Goal: Transaction & Acquisition: Obtain resource

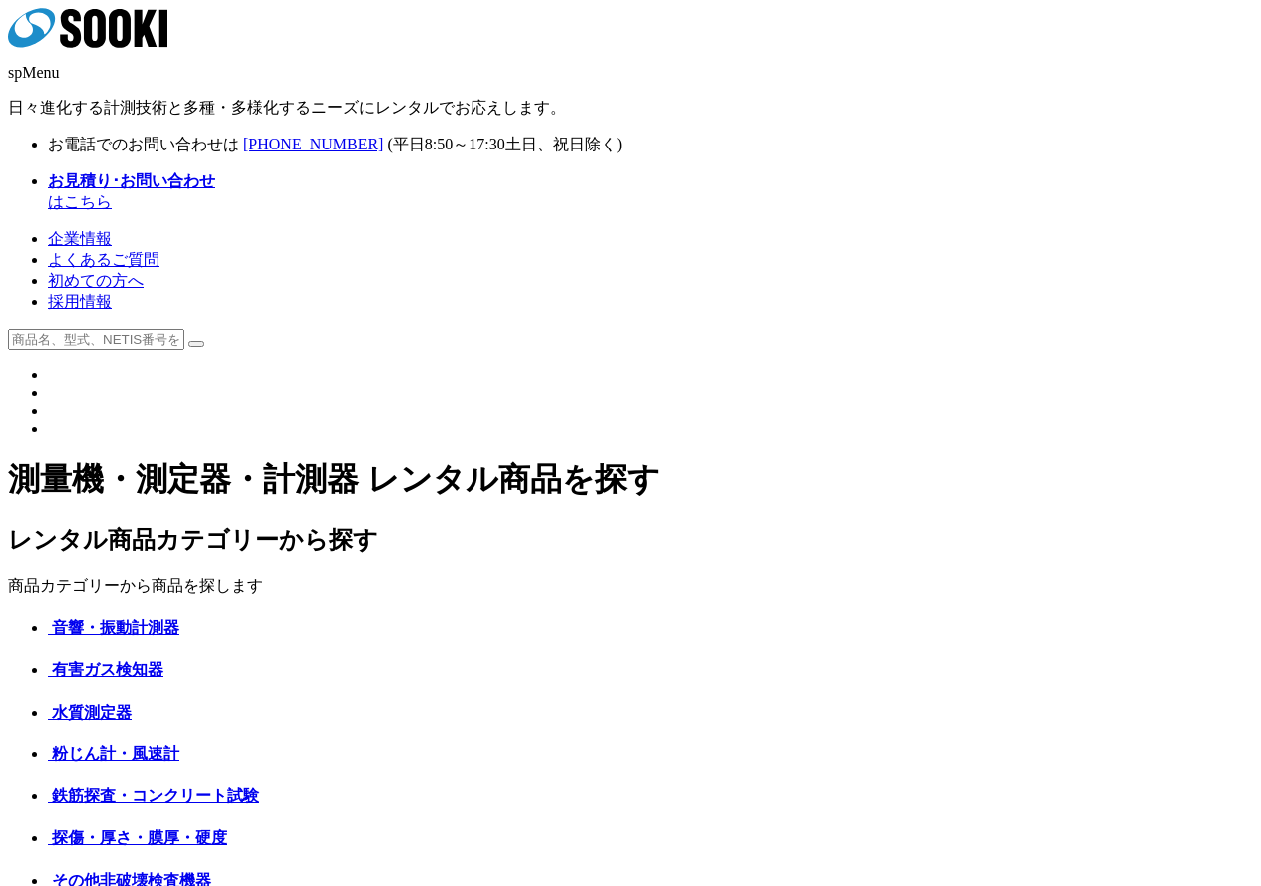
click at [184, 329] on input "text" at bounding box center [96, 339] width 176 height 21
type input "スポーツ"
click at [188, 341] on button at bounding box center [196, 344] width 16 height 6
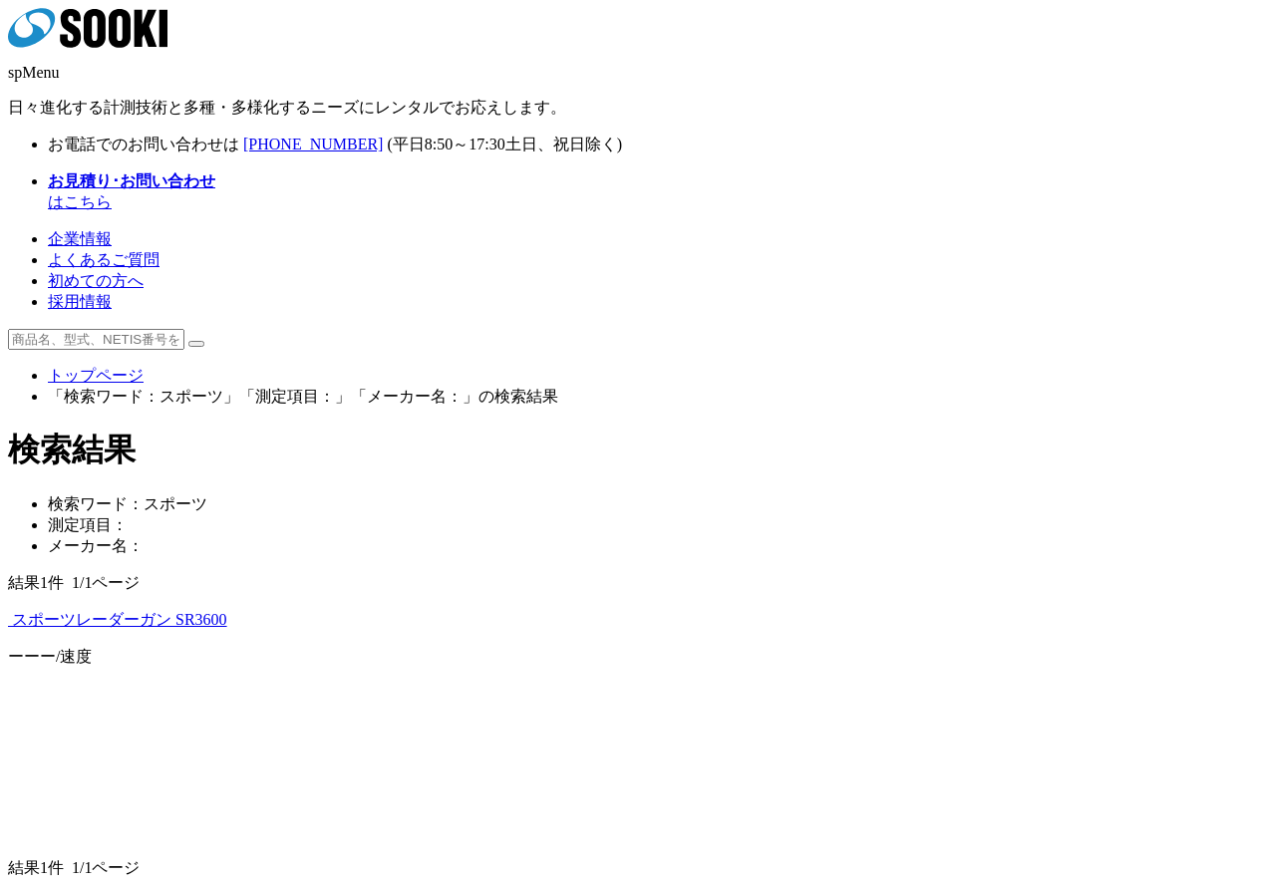
click at [8, 625] on img at bounding box center [8, 625] width 0 height 0
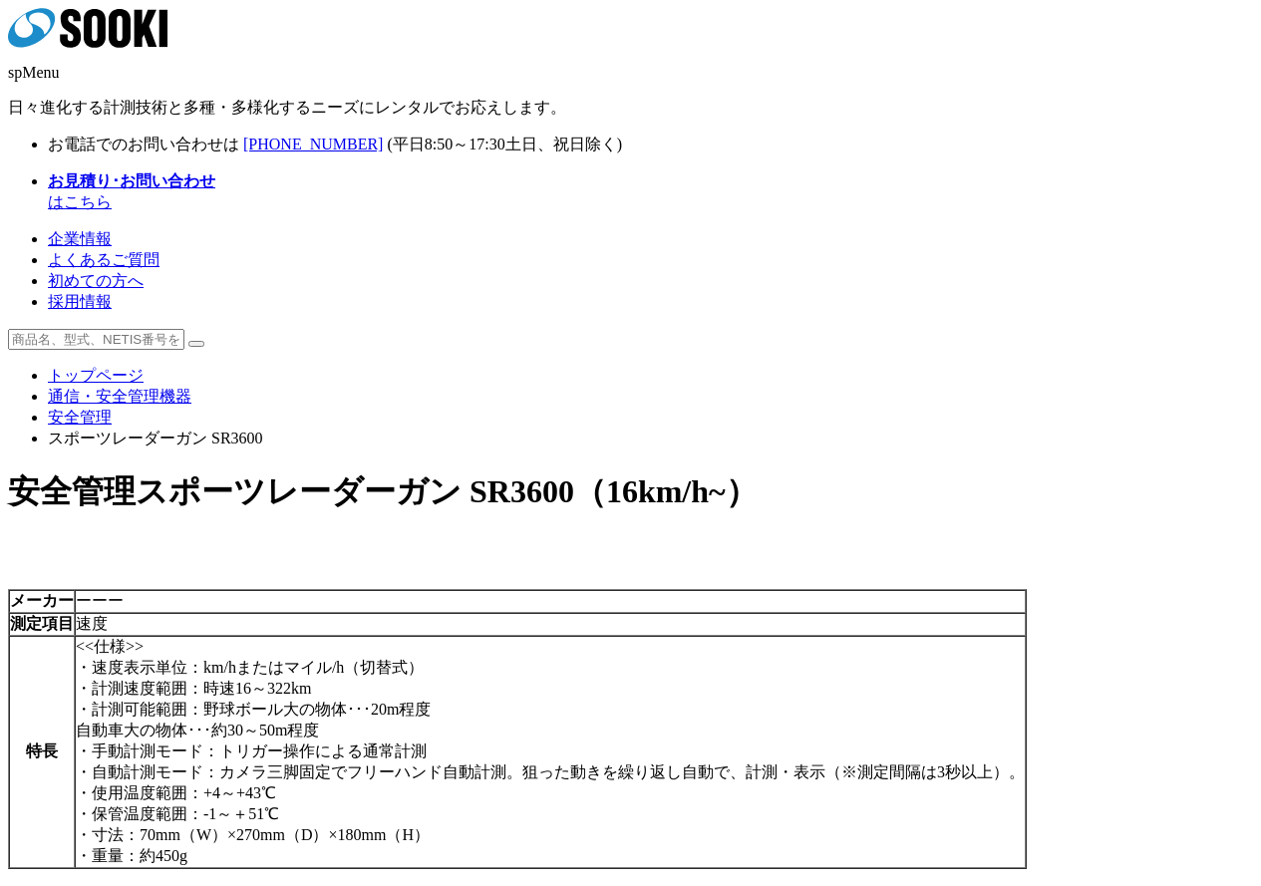
click at [131, 48] on icon at bounding box center [120, 28] width 22 height 39
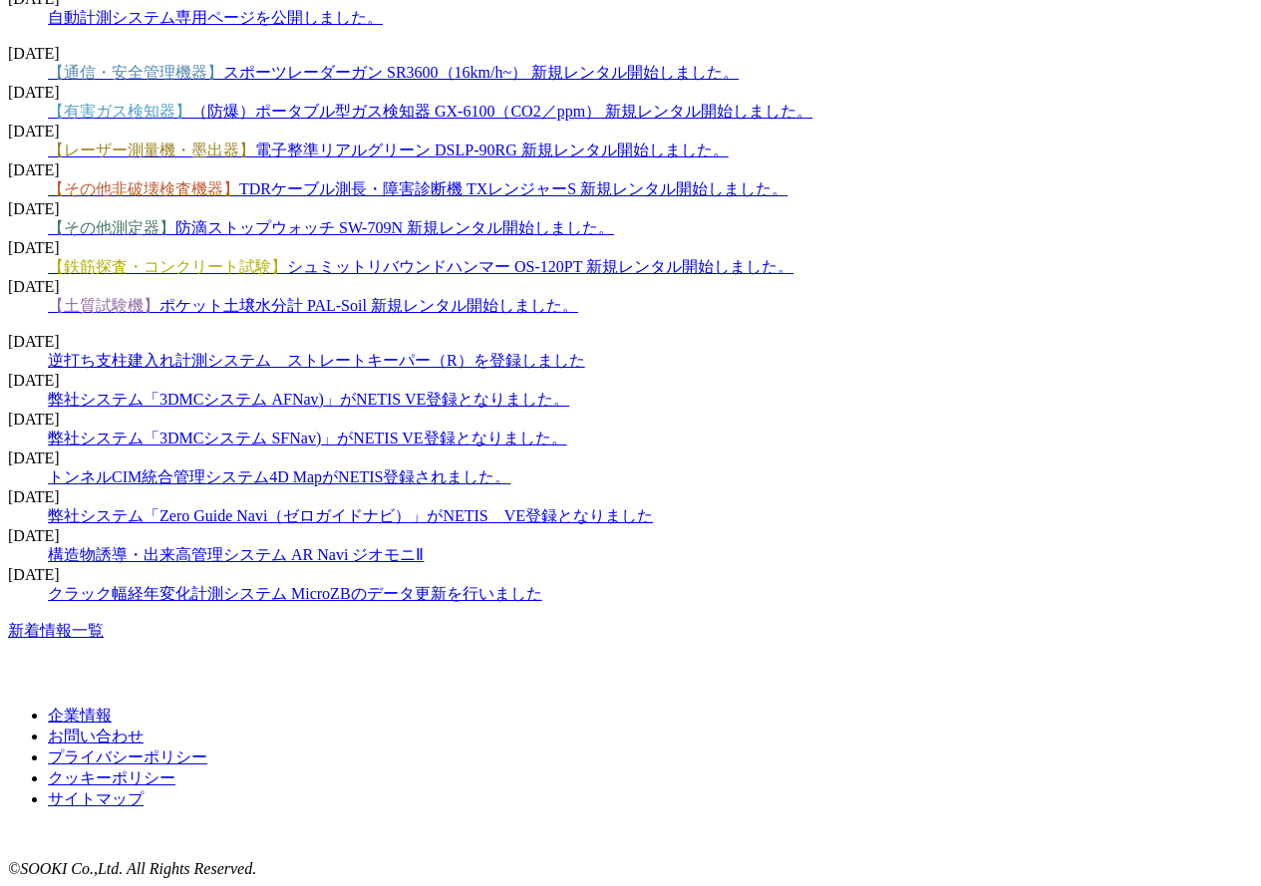
scroll to position [2991, 0]
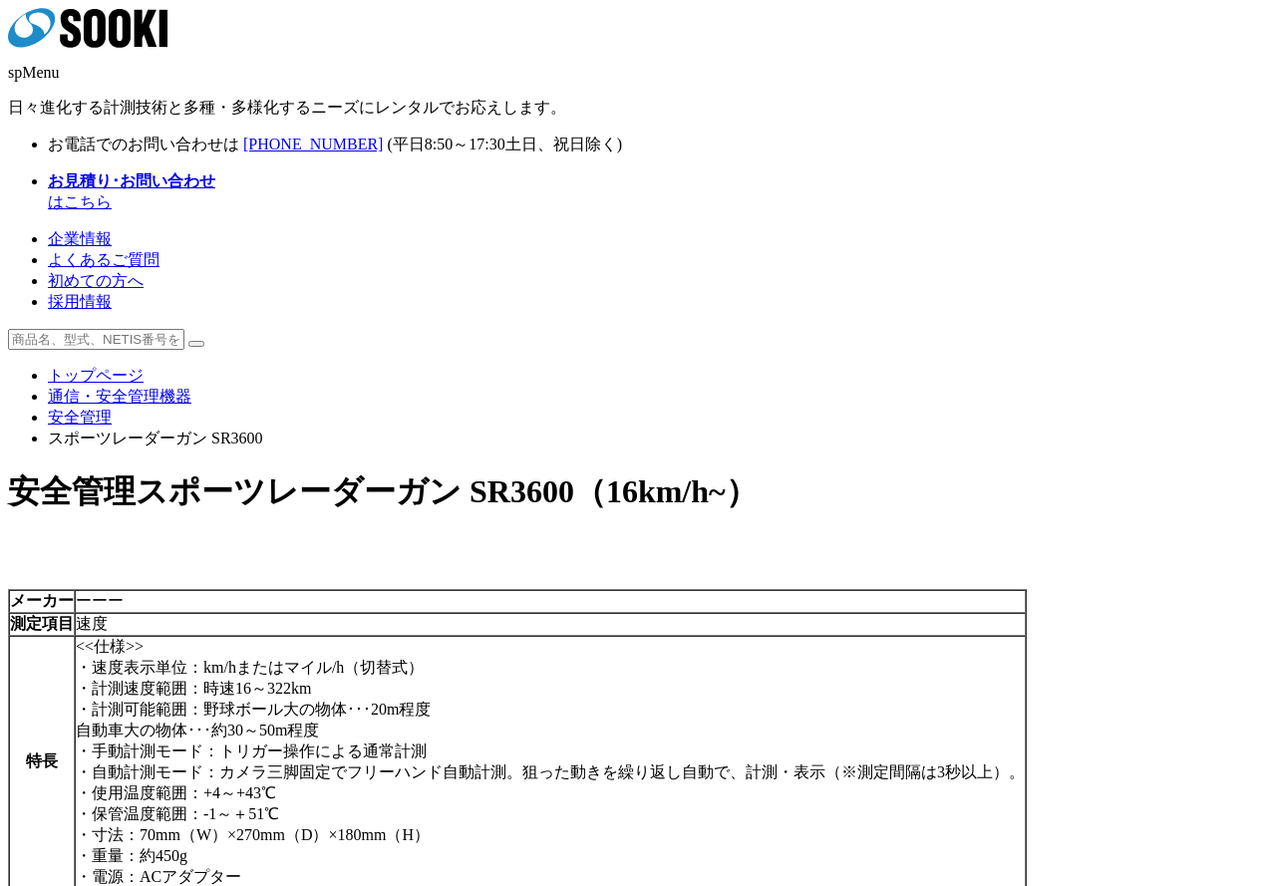
scroll to position [199, 0]
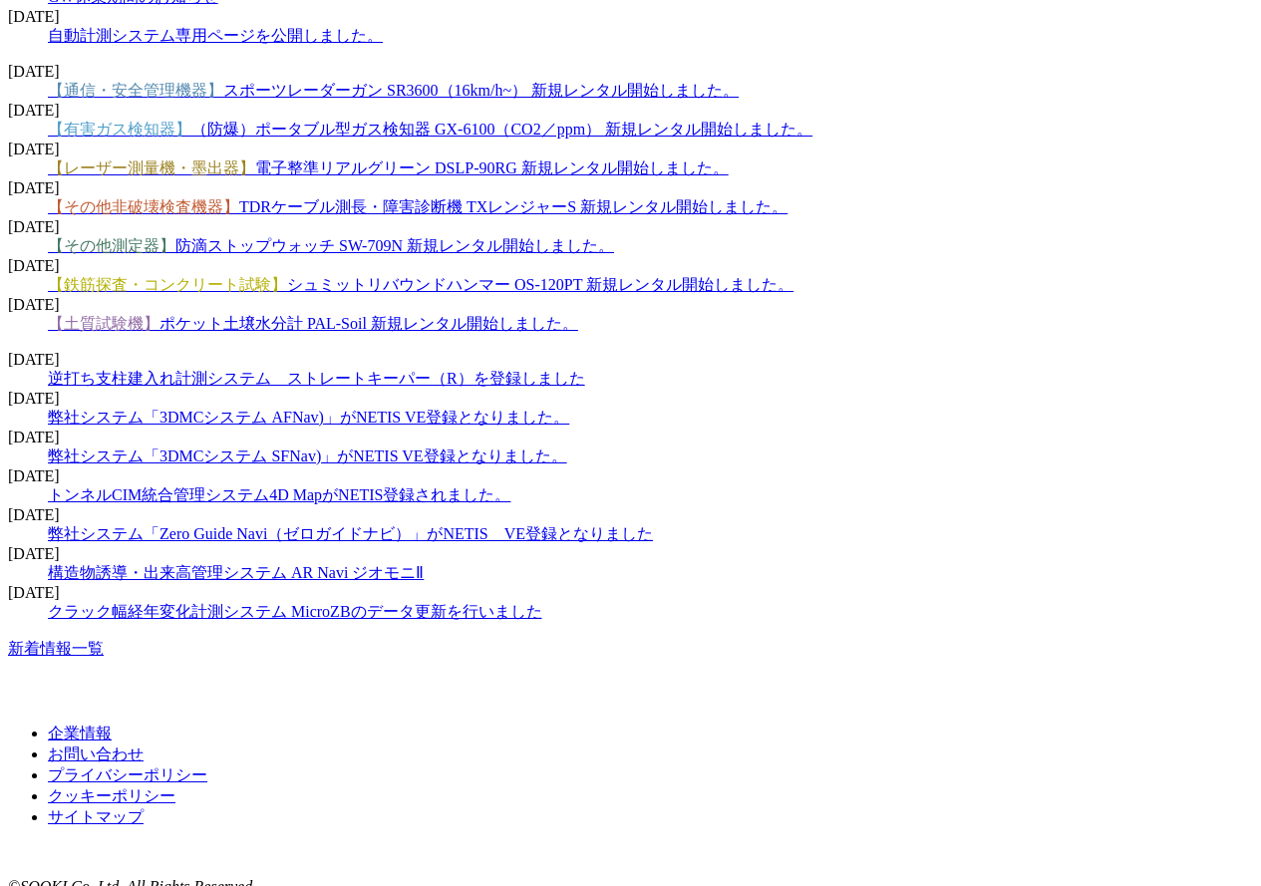
scroll to position [2586, 0]
